Goal: Transaction & Acquisition: Purchase product/service

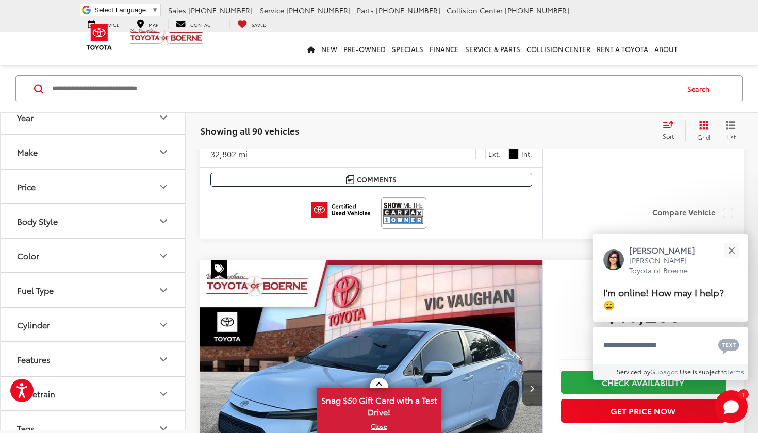
scroll to position [395, 0]
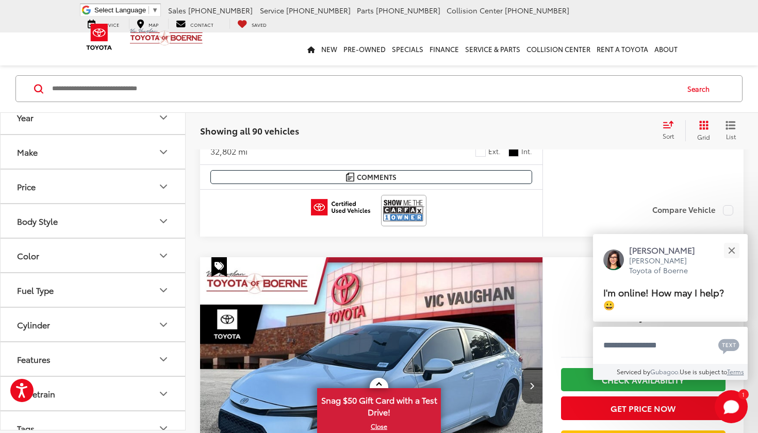
click at [58, 249] on button "Color" at bounding box center [94, 256] width 186 height 34
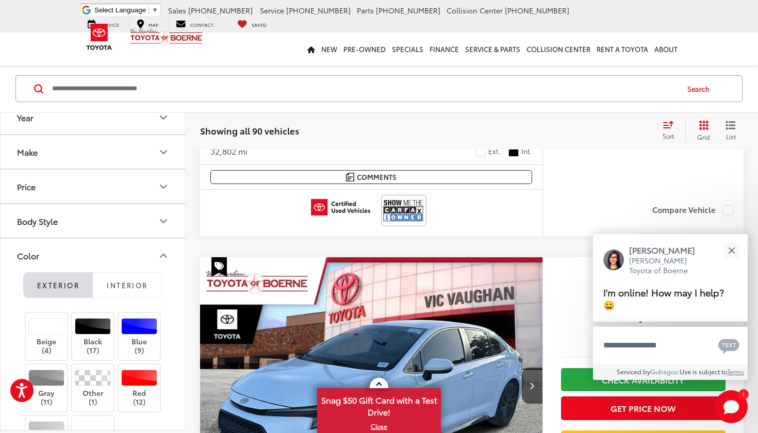
click at [58, 249] on button "Color" at bounding box center [94, 256] width 186 height 34
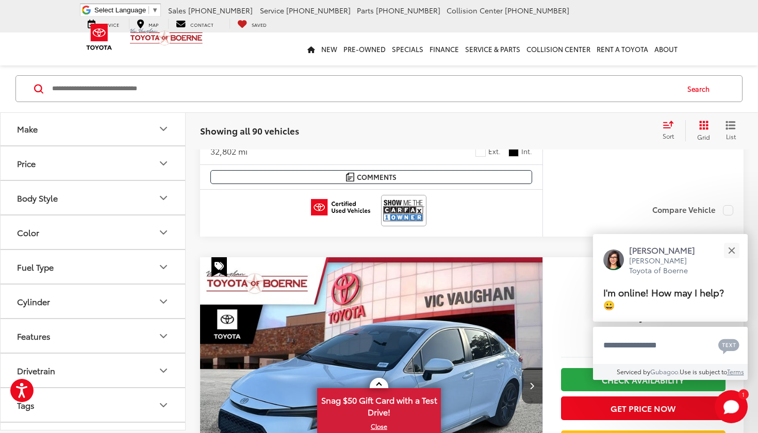
scroll to position [0, 0]
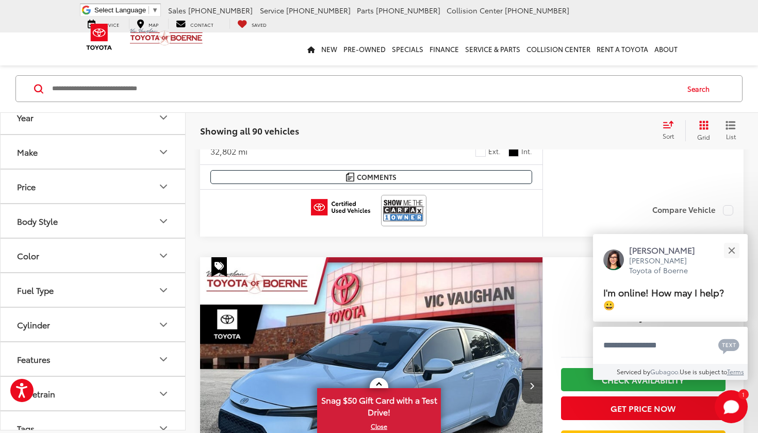
click at [79, 245] on button "Color" at bounding box center [94, 256] width 186 height 34
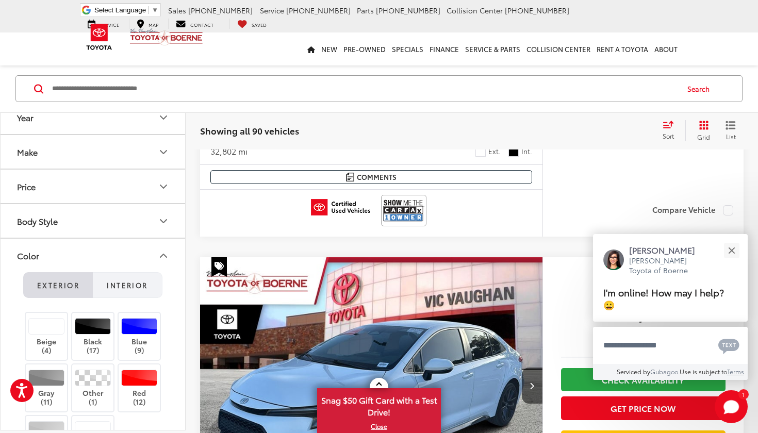
click at [121, 285] on span "Interior" at bounding box center [127, 285] width 41 height 9
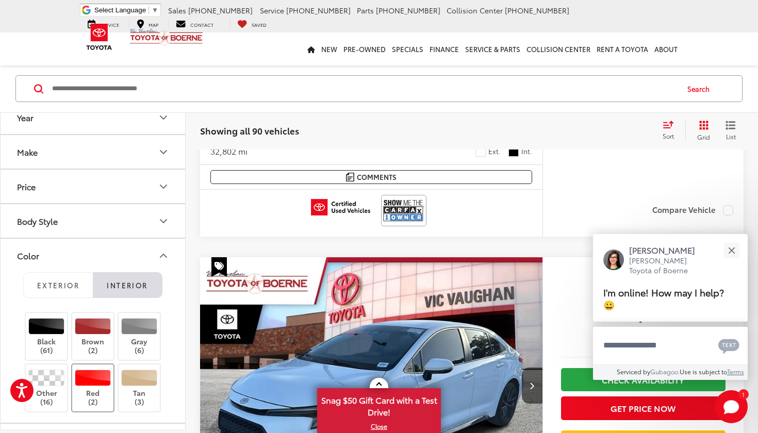
click at [90, 370] on div at bounding box center [93, 378] width 37 height 17
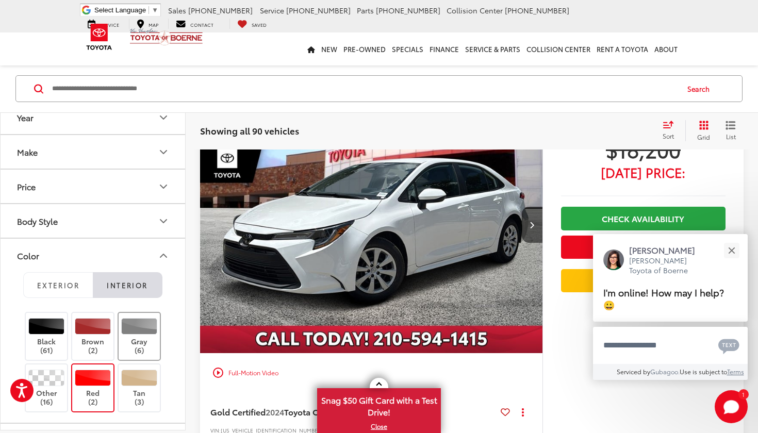
scroll to position [40, 0]
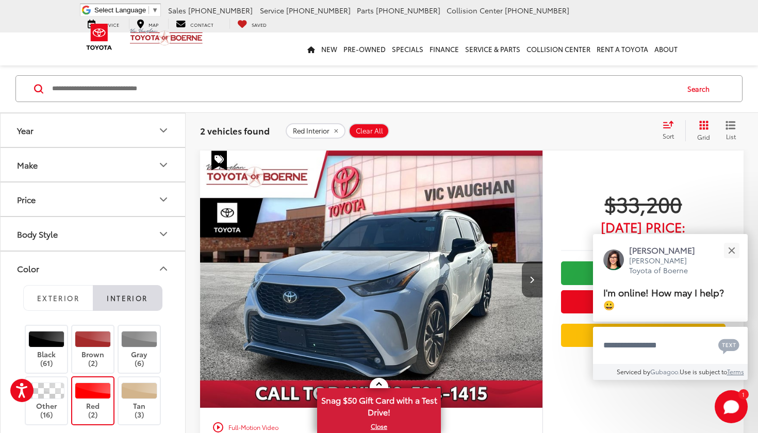
click at [480, 122] on div "2 vehicles found Red Interior Clear All + 0 test Sort Price: High to Low Price:…" at bounding box center [472, 131] width 544 height 21
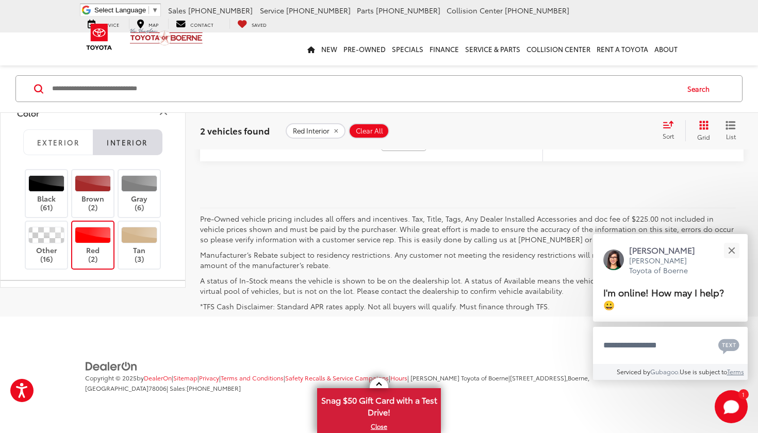
scroll to position [930, 0]
